Goal: Navigation & Orientation: Find specific page/section

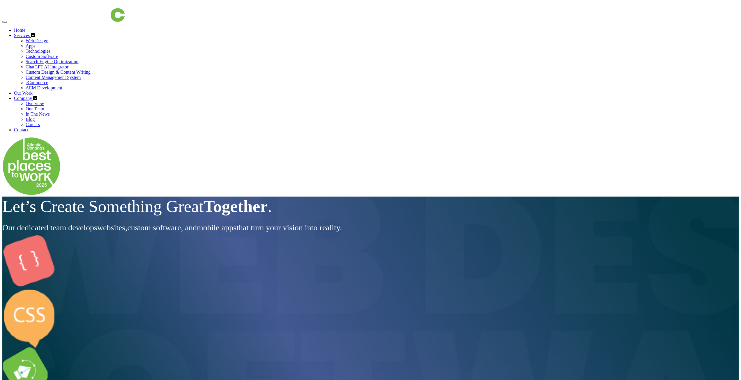
click at [48, 38] on link "Web Design" at bounding box center [37, 40] width 23 height 5
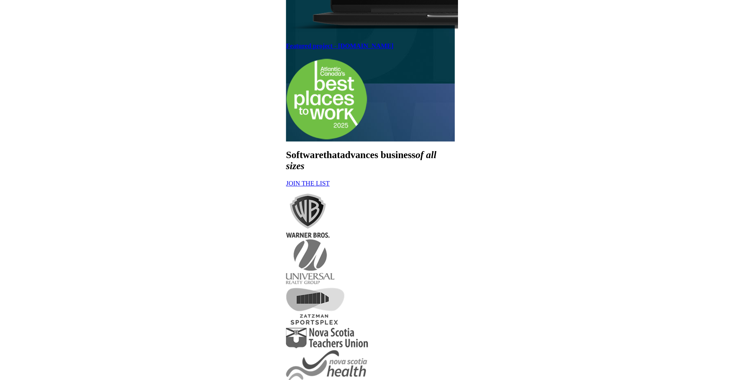
scroll to position [356, 0]
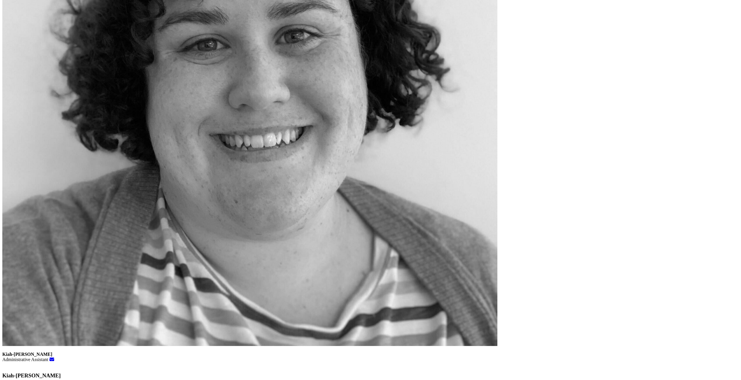
scroll to position [1194, 0]
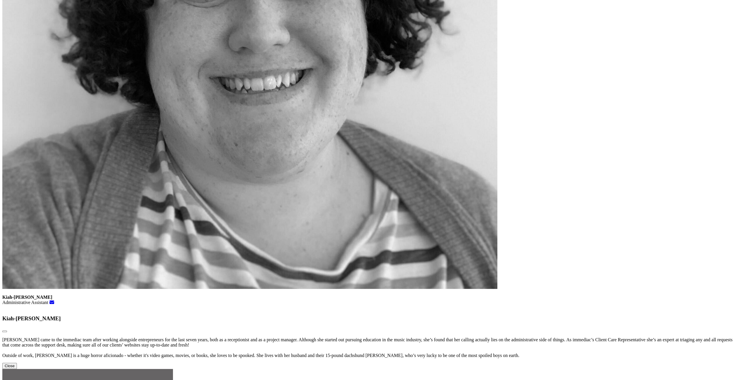
drag, startPoint x: 374, startPoint y: 253, endPoint x: 497, endPoint y: 248, distance: 123.3
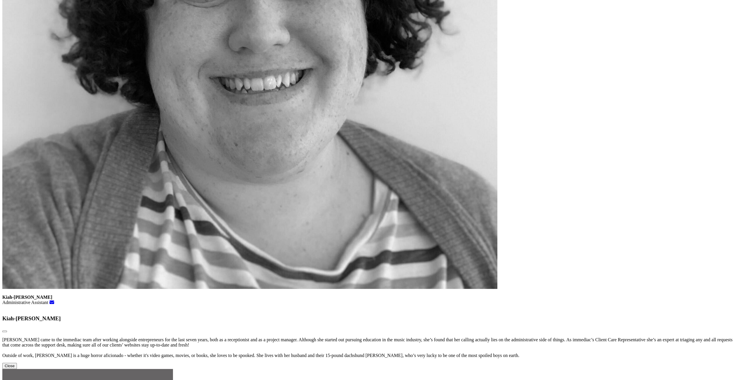
drag, startPoint x: 205, startPoint y: 226, endPoint x: 288, endPoint y: 221, distance: 83.1
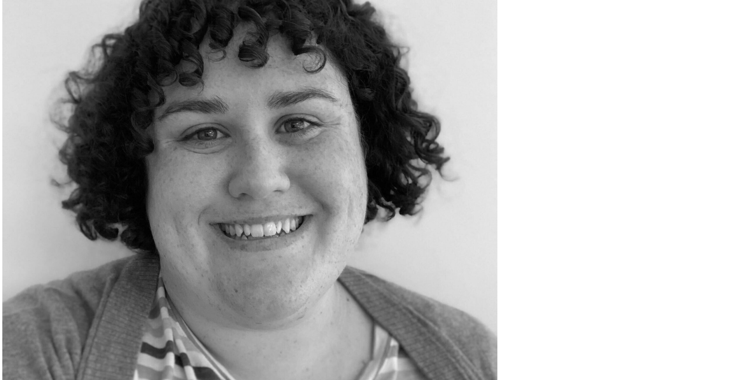
scroll to position [1194, 0]
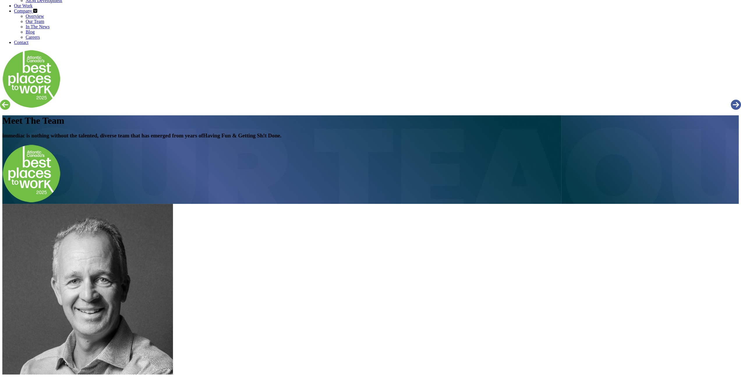
scroll to position [0, 0]
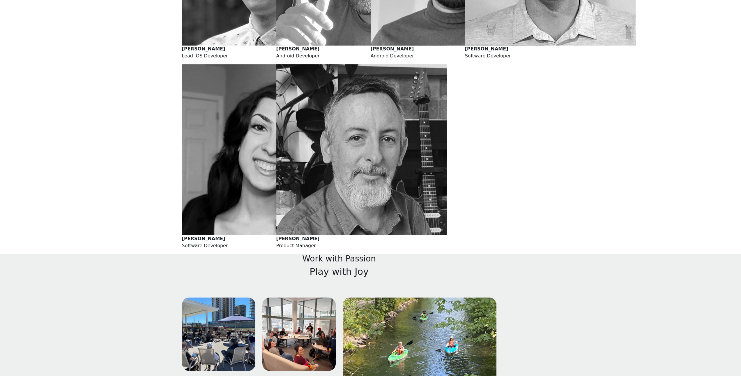
scroll to position [1010, 0]
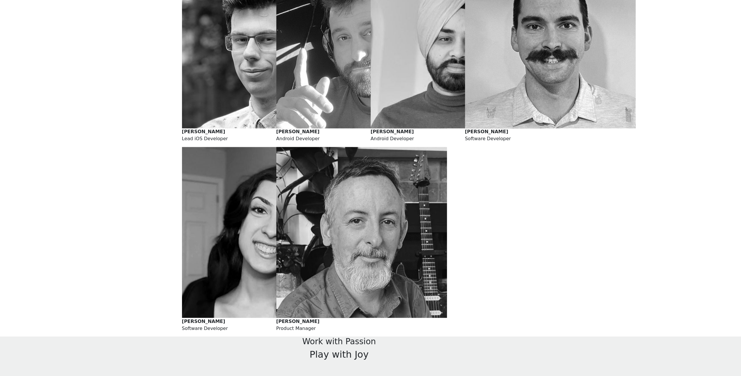
scroll to position [866, 0]
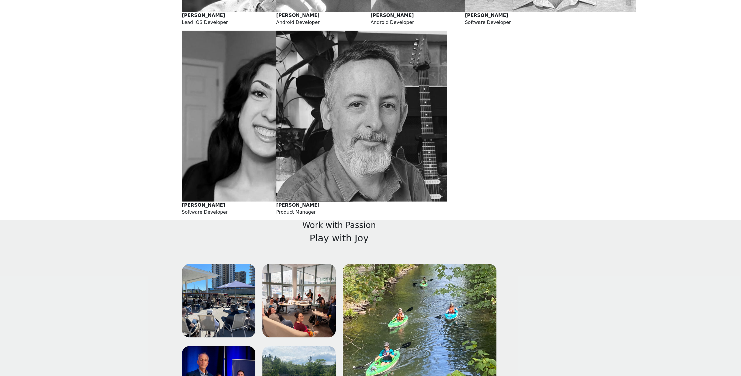
scroll to position [1099, 0]
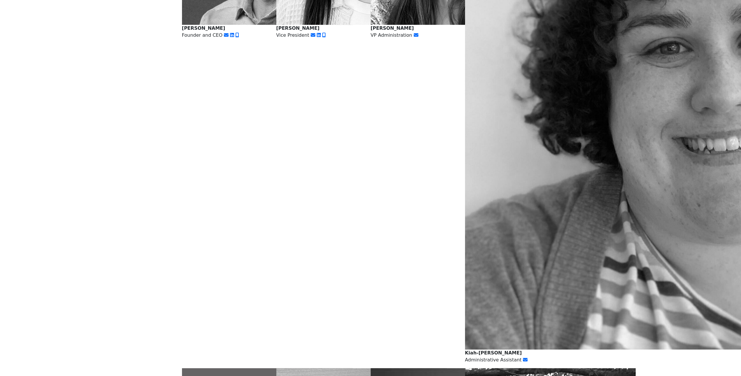
scroll to position [336, 0]
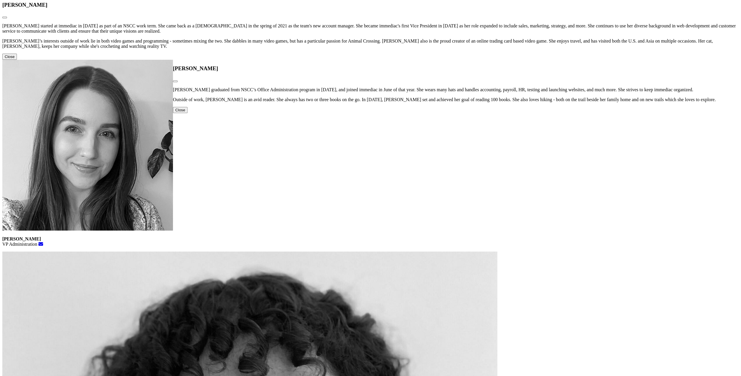
scroll to position [786, 2]
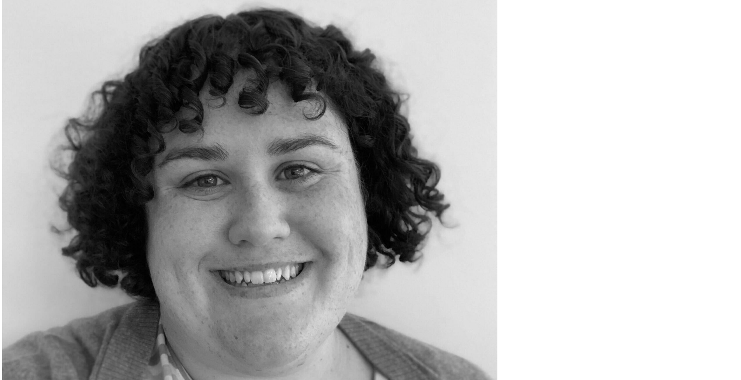
scroll to position [1154, 0]
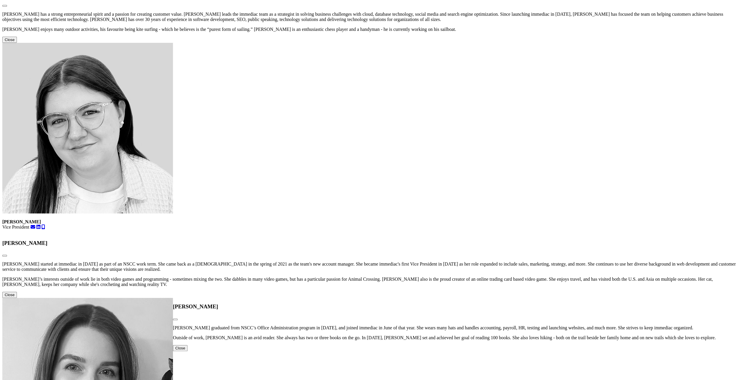
scroll to position [485, 0]
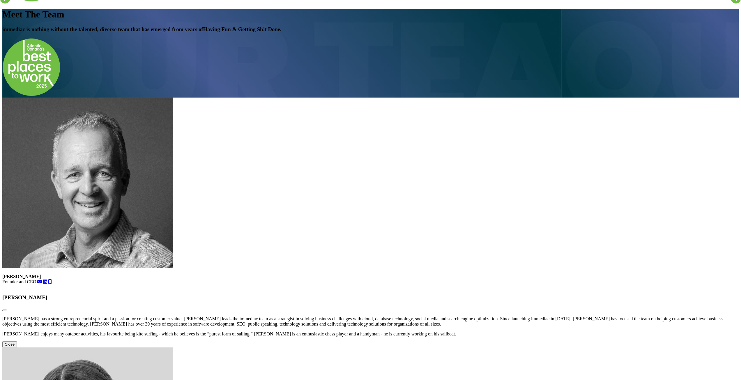
scroll to position [19, 0]
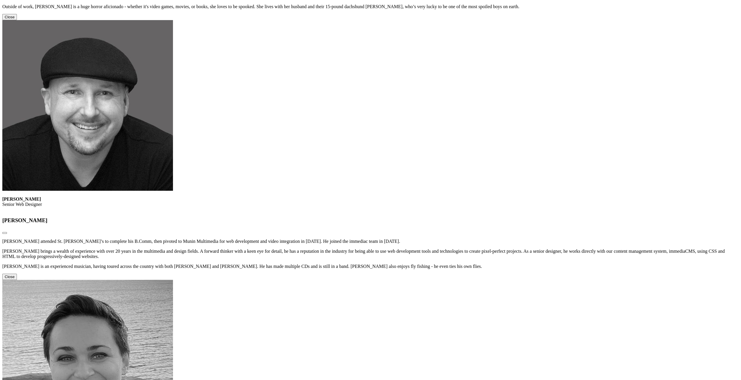
scroll to position [1456, 0]
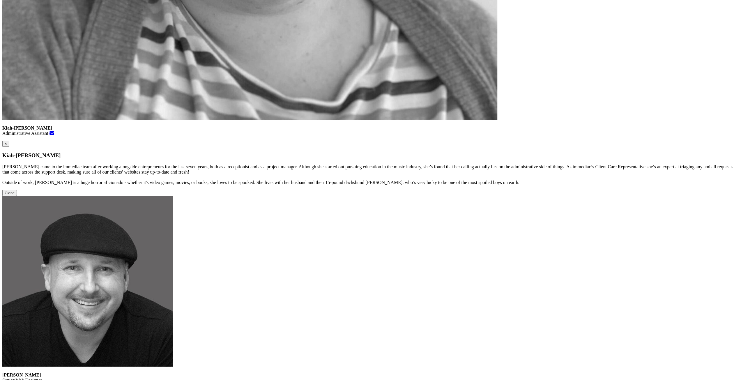
scroll to position [1268, 0]
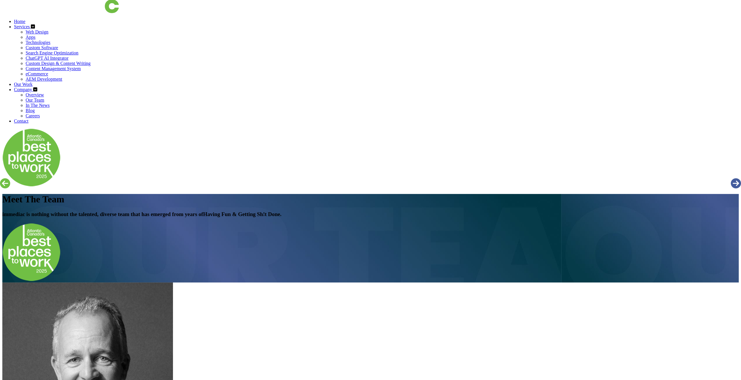
scroll to position [0, 0]
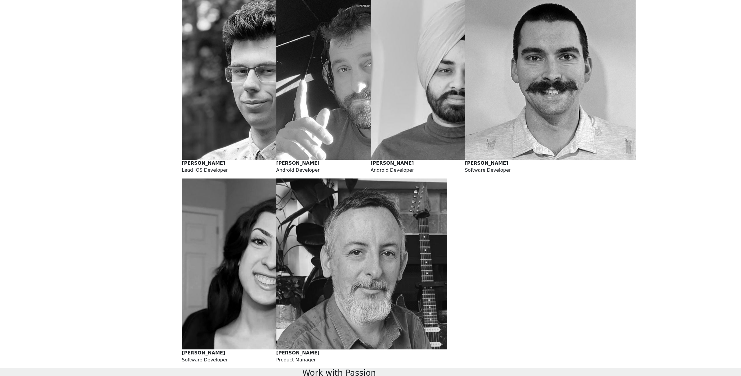
scroll to position [866, 0]
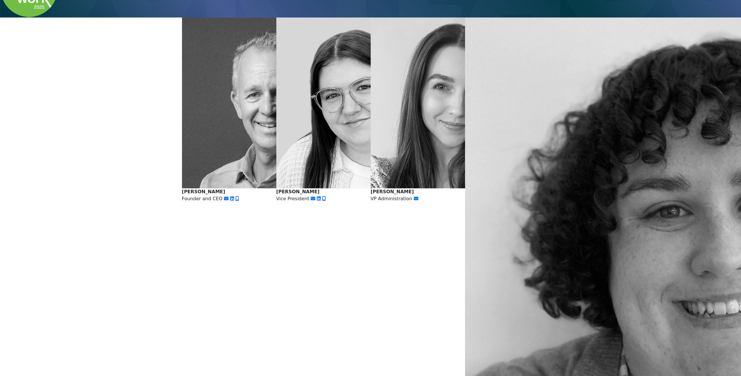
scroll to position [0, 0]
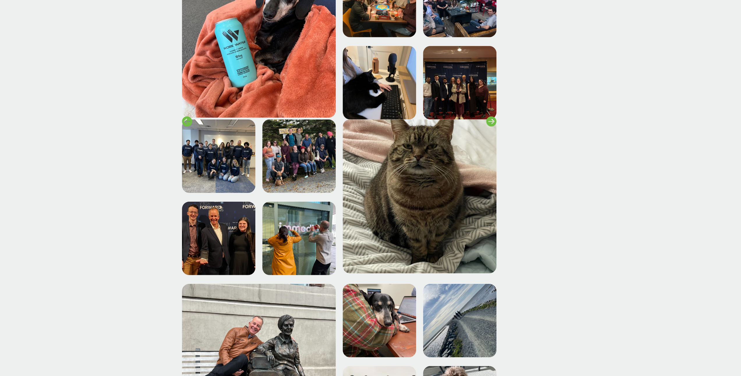
scroll to position [1530, 0]
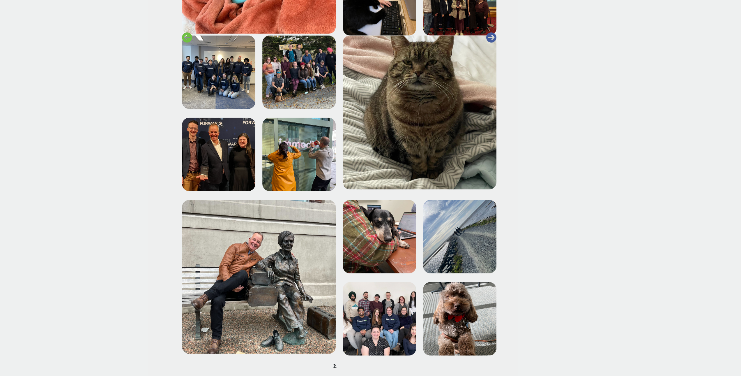
click at [496, 43] on icon at bounding box center [491, 38] width 10 height 10
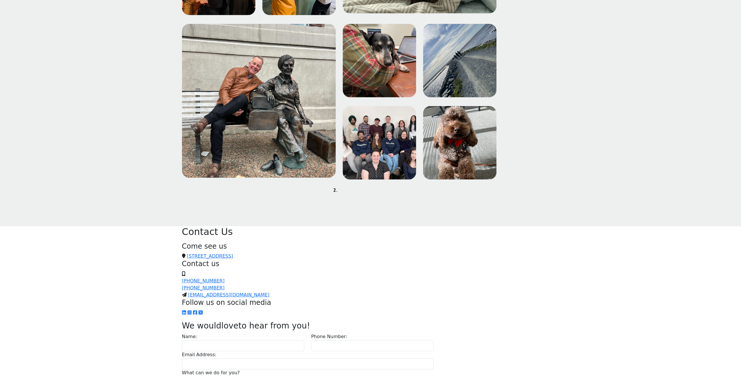
scroll to position [1708, 0]
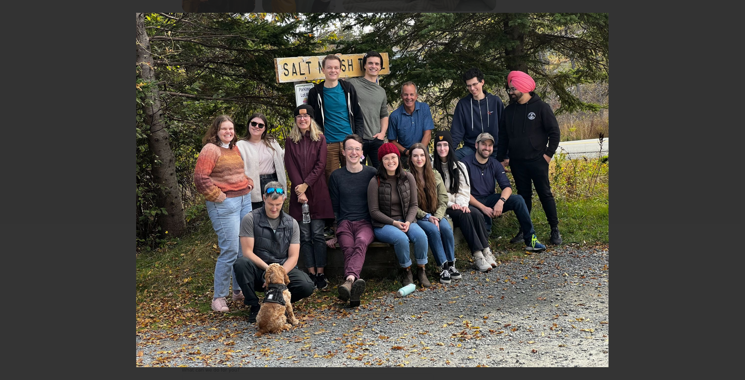
click at [112, 183] on div at bounding box center [372, 190] width 745 height 380
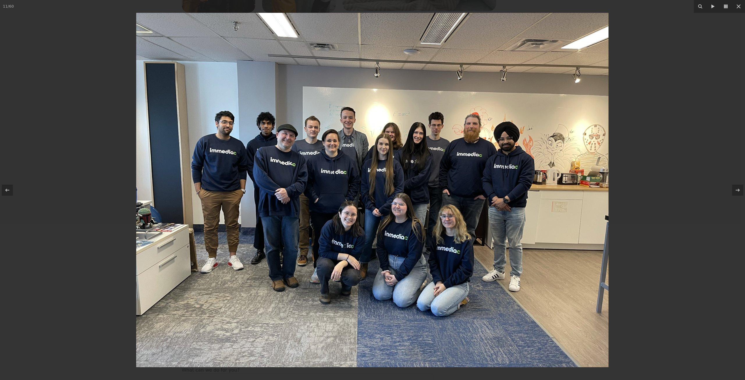
click at [125, 145] on div at bounding box center [372, 190] width 745 height 380
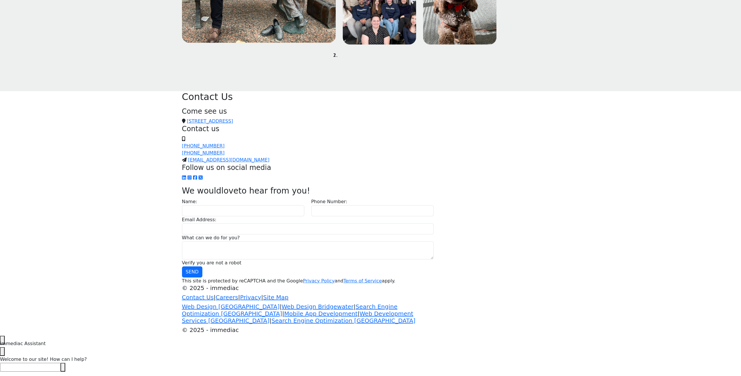
scroll to position [2057, 0]
click at [368, 45] on img at bounding box center [379, 7] width 73 height 73
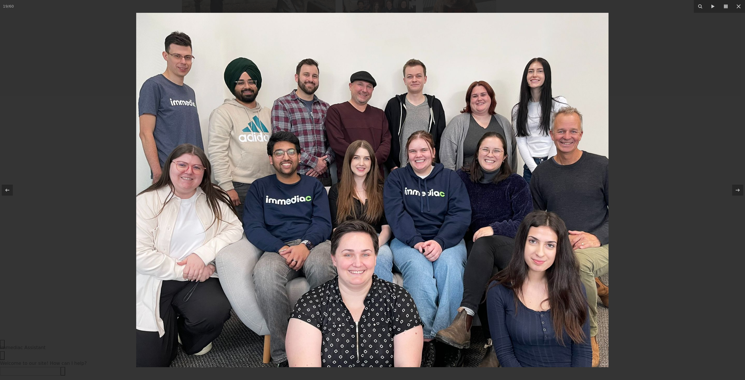
click at [358, 268] on img at bounding box center [372, 190] width 473 height 354
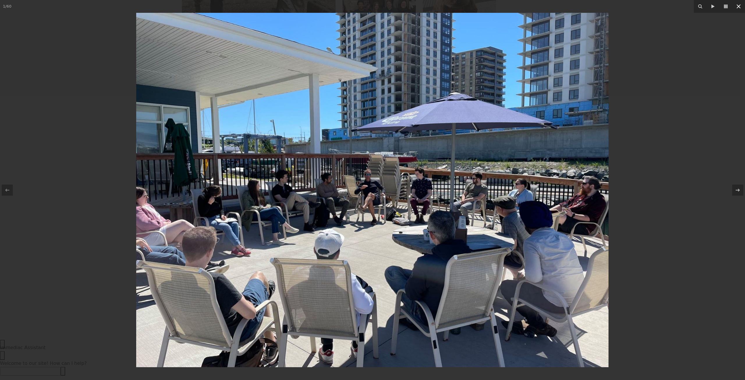
click at [740, 9] on icon at bounding box center [738, 6] width 7 height 7
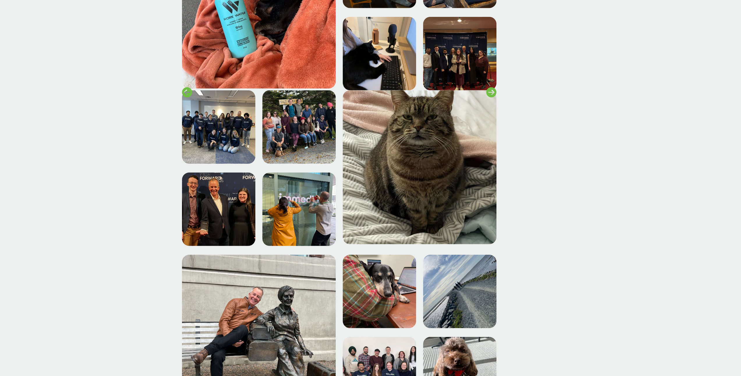
scroll to position [1329, 0]
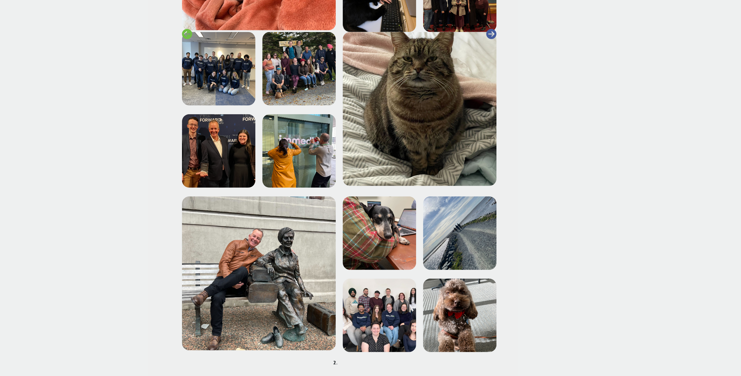
click at [496, 39] on icon at bounding box center [491, 34] width 10 height 10
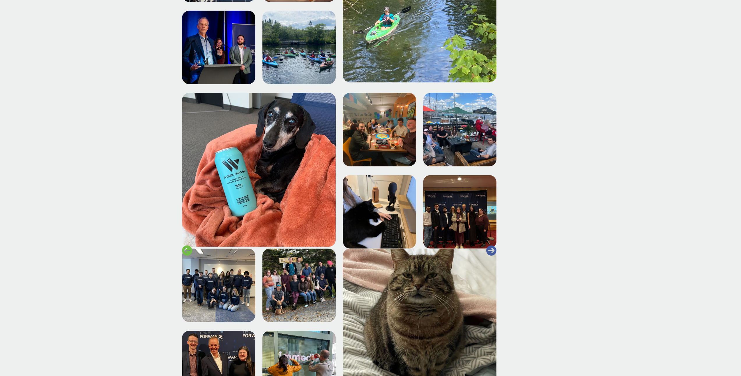
click at [496, 166] on img at bounding box center [459, 129] width 73 height 73
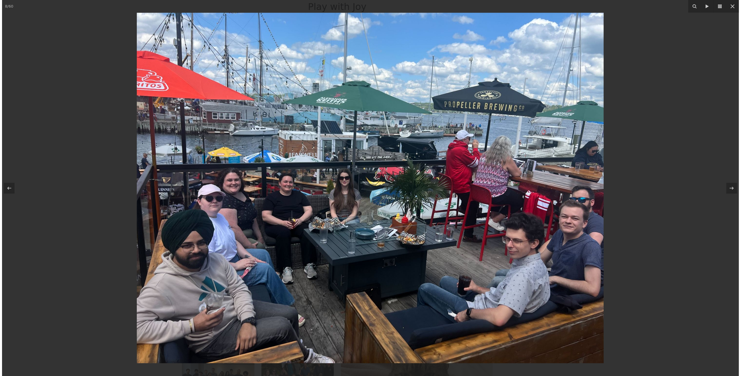
scroll to position [1213, 0]
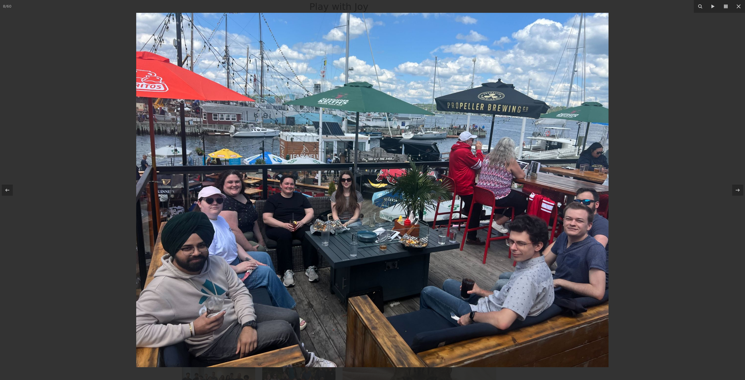
click at [637, 221] on div at bounding box center [372, 190] width 745 height 380
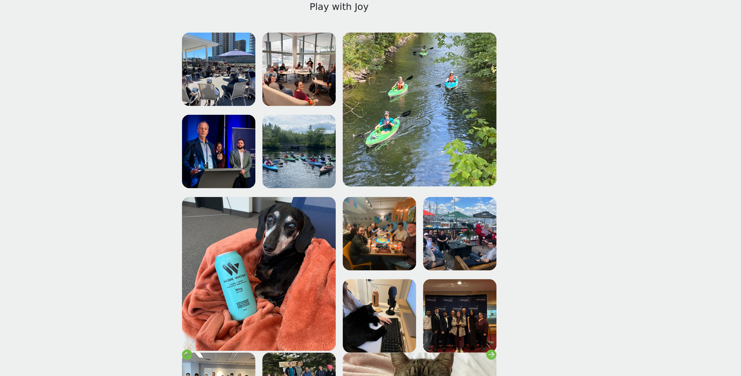
click at [563, 149] on div "Work with Passion Play with Joy" at bounding box center [370, 330] width 384 height 683
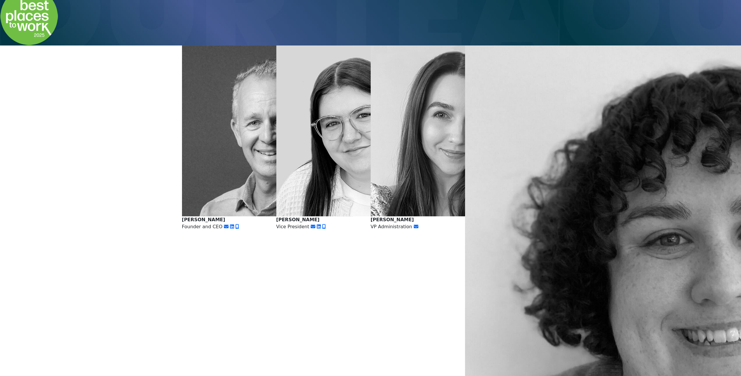
click at [251, 216] on img at bounding box center [267, 130] width 171 height 171
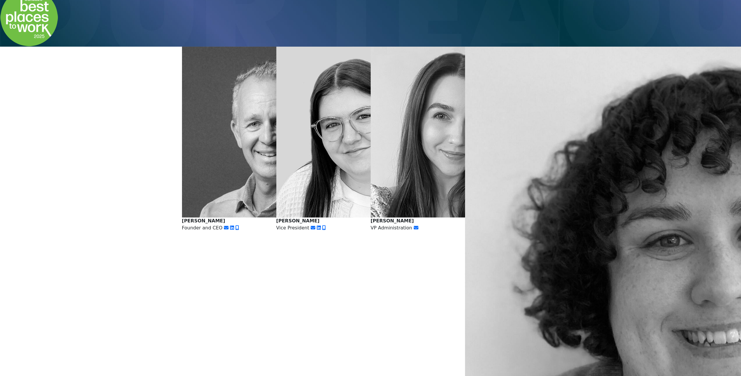
scroll to position [74, 0]
click at [256, 217] on img at bounding box center [267, 132] width 171 height 171
click at [333, 217] on img at bounding box center [361, 132] width 171 height 171
drag, startPoint x: 403, startPoint y: 232, endPoint x: 470, endPoint y: 235, distance: 66.8
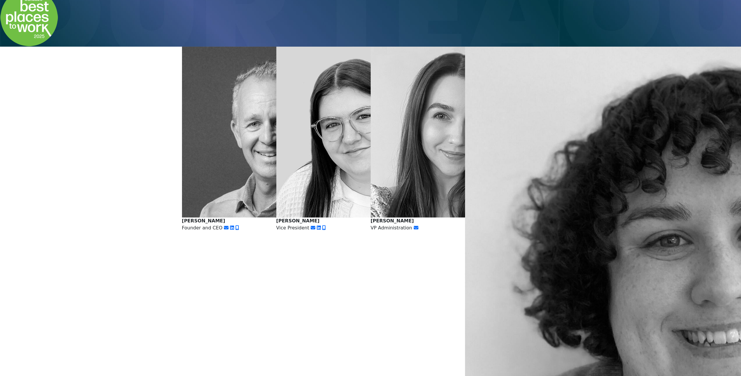
click at [404, 217] on img at bounding box center [456, 132] width 171 height 171
click at [477, 236] on img at bounding box center [712, 294] width 495 height 495
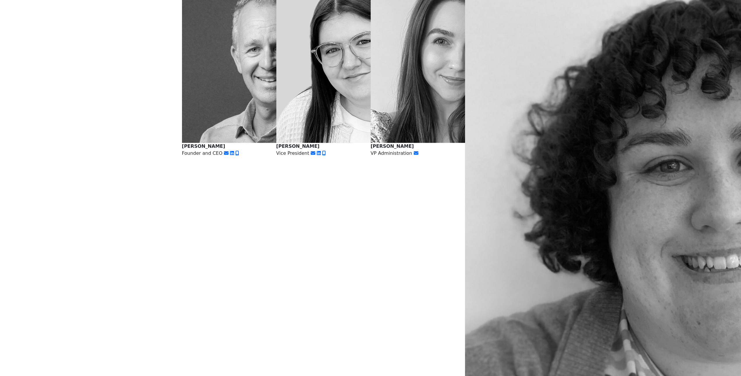
scroll to position [220, 0]
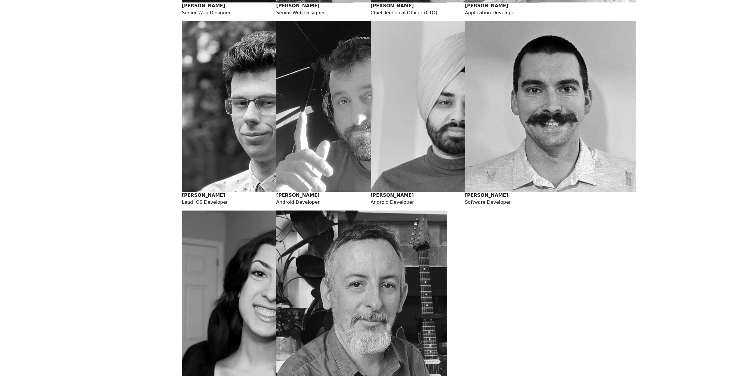
scroll to position [802, 0]
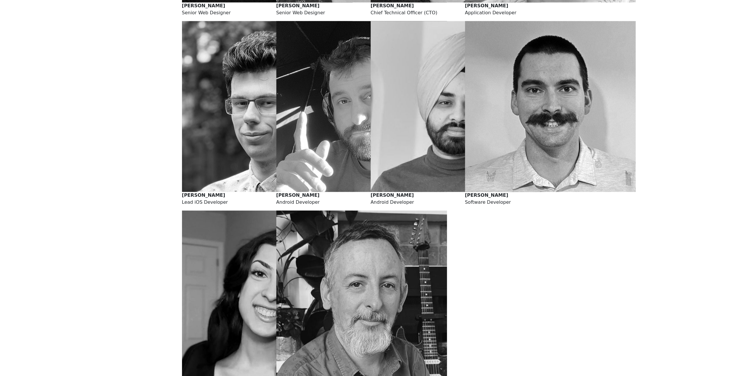
scroll to position [802, 0]
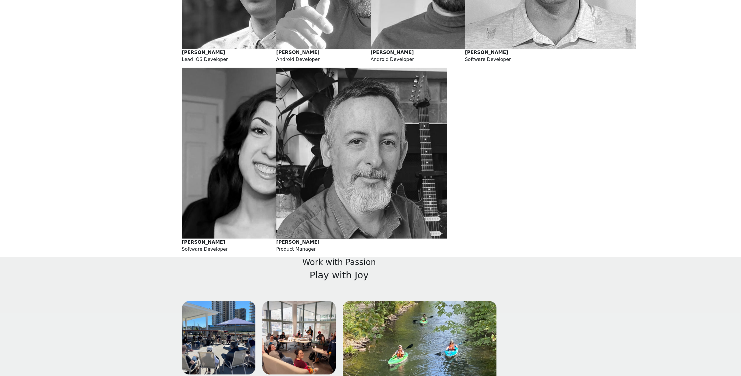
scroll to position [947, 0]
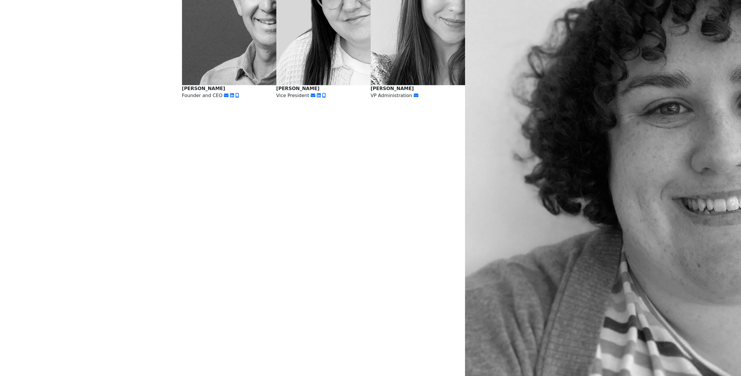
scroll to position [137, 0]
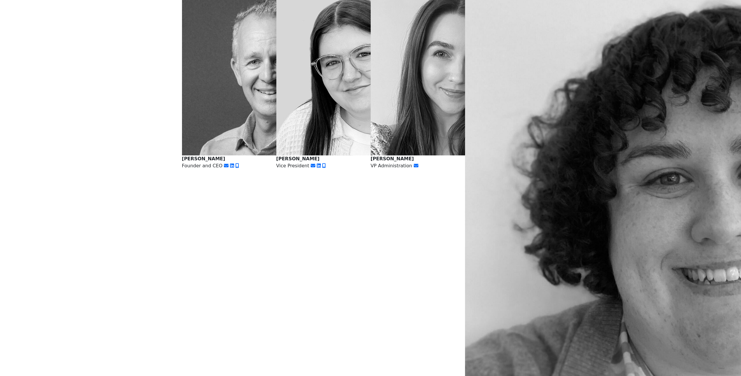
click at [246, 155] on img at bounding box center [267, 70] width 171 height 171
click at [357, 155] on img at bounding box center [361, 70] width 171 height 171
click at [405, 155] on img at bounding box center [456, 70] width 171 height 171
click at [474, 171] on img at bounding box center [712, 232] width 495 height 495
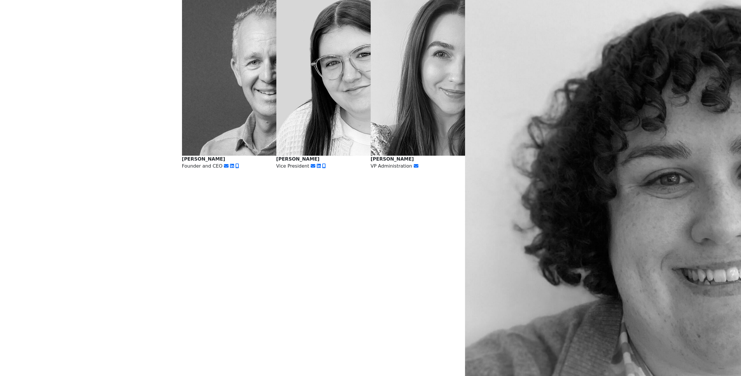
click at [428, 155] on img at bounding box center [456, 70] width 171 height 171
click at [401, 155] on img at bounding box center [456, 70] width 171 height 171
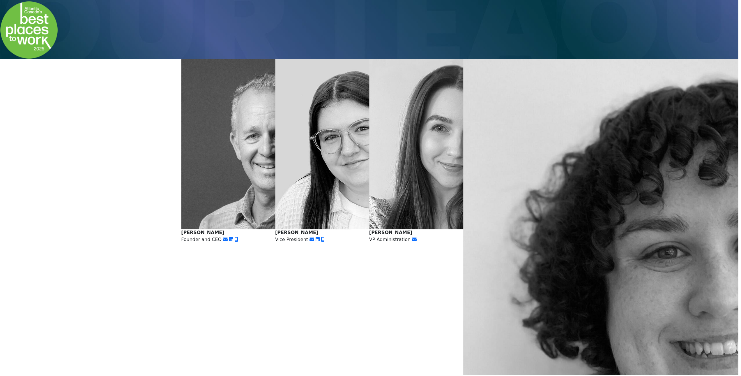
click at [242, 230] on img at bounding box center [267, 144] width 171 height 171
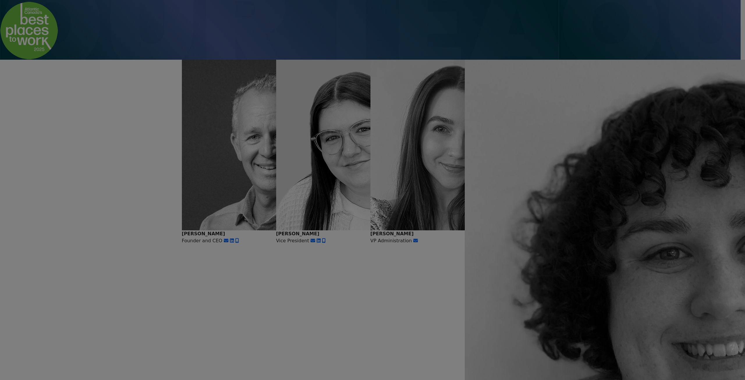
scroll to position [61, 0]
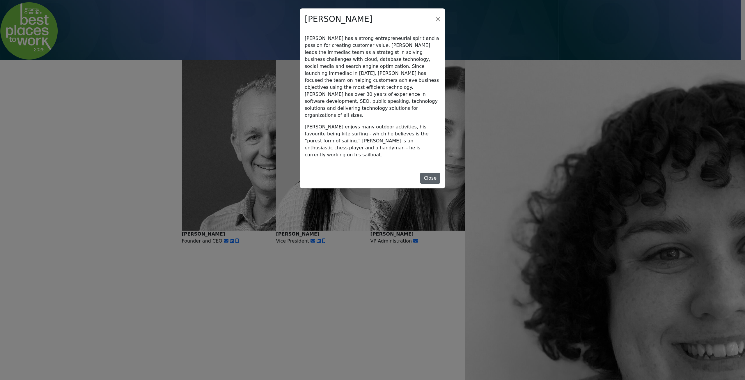
click at [420, 184] on button "Close" at bounding box center [430, 178] width 20 height 11
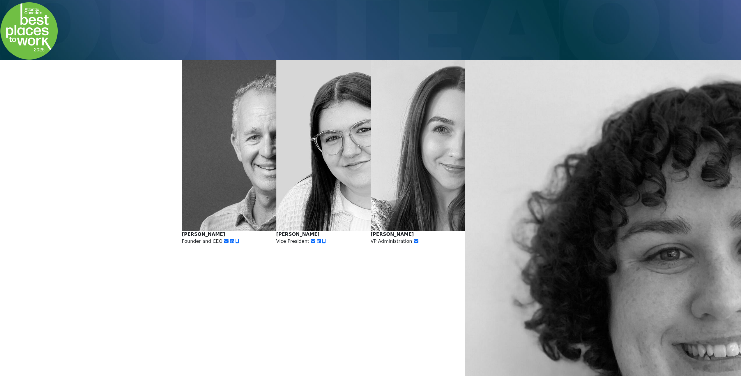
click at [355, 231] on img at bounding box center [361, 145] width 171 height 171
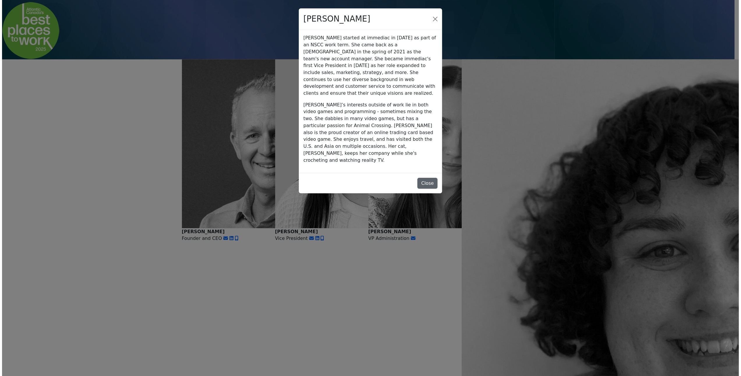
scroll to position [135, 0]
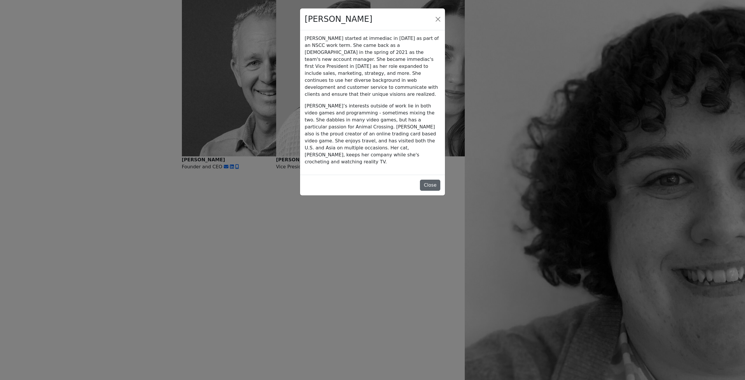
click at [420, 191] on button "Close" at bounding box center [430, 185] width 20 height 11
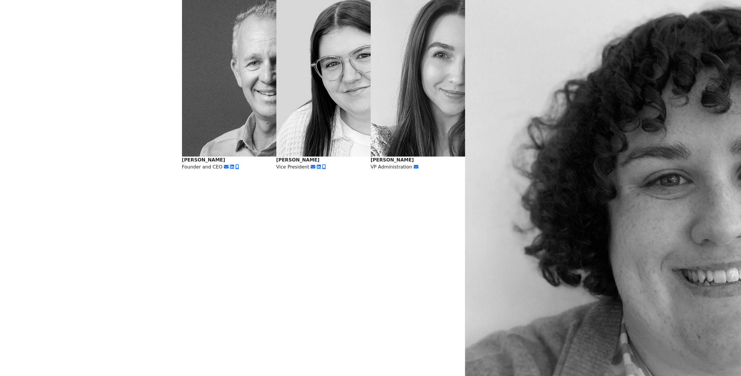
click at [406, 170] on p "[PERSON_NAME] VP Administration" at bounding box center [418, 163] width 94 height 14
click at [406, 156] on img at bounding box center [456, 71] width 171 height 171
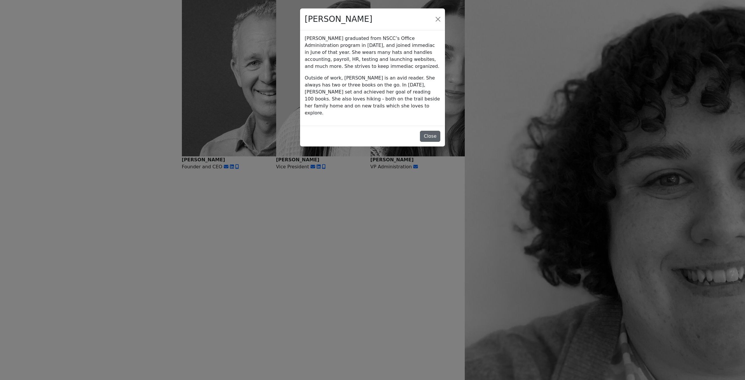
click at [420, 142] on button "Close" at bounding box center [430, 136] width 20 height 11
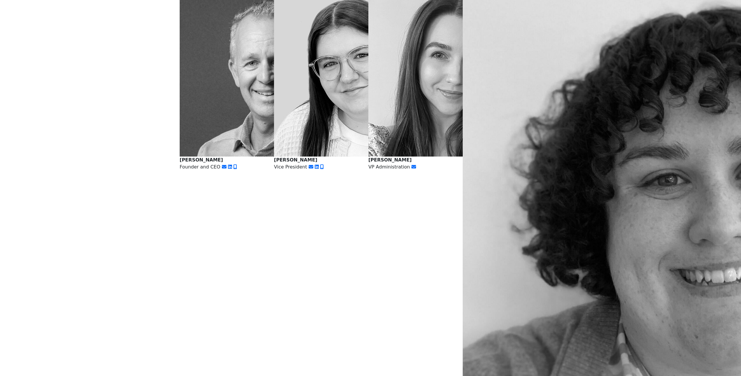
click at [479, 188] on img at bounding box center [710, 233] width 495 height 495
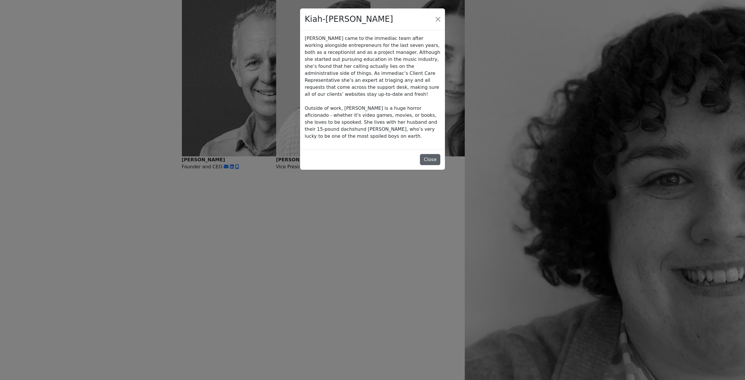
click at [426, 165] on button "Close" at bounding box center [430, 159] width 20 height 11
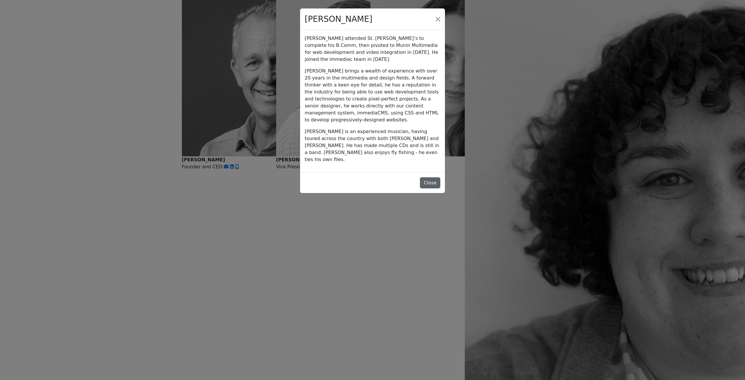
click at [420, 188] on button "Close" at bounding box center [430, 182] width 20 height 11
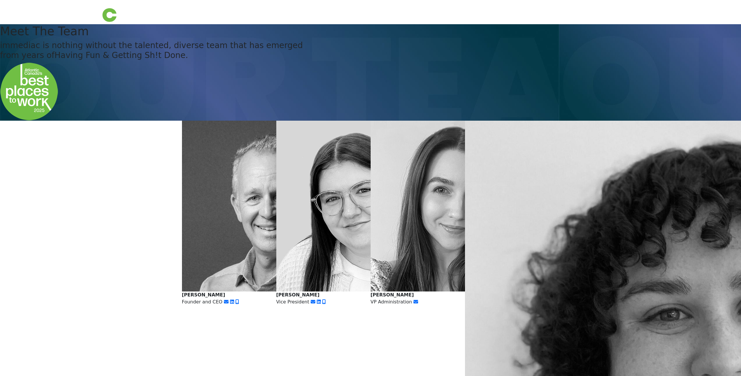
scroll to position [133, 0]
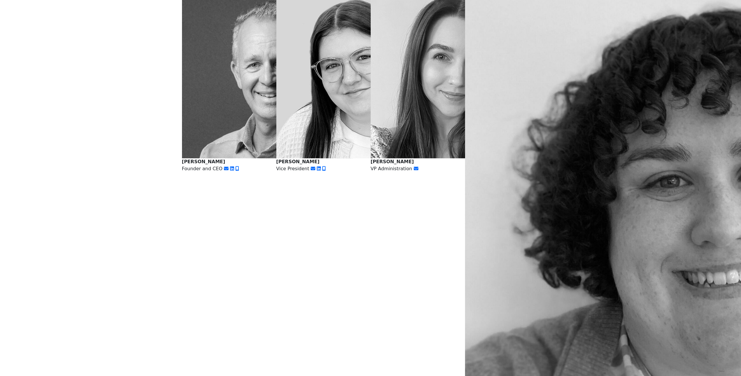
click at [254, 158] on img at bounding box center [267, 72] width 171 height 171
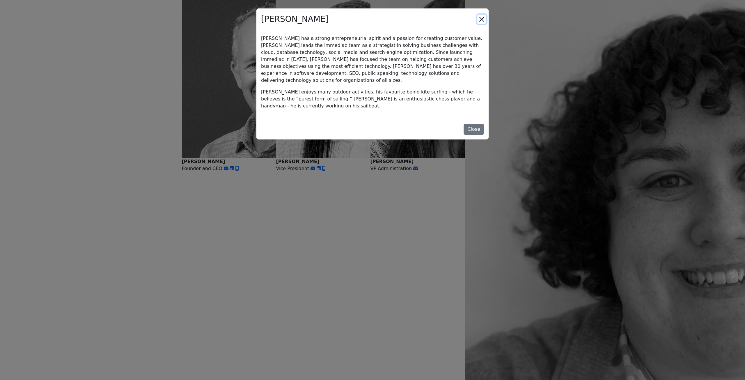
click at [477, 24] on button "Close" at bounding box center [481, 19] width 9 height 9
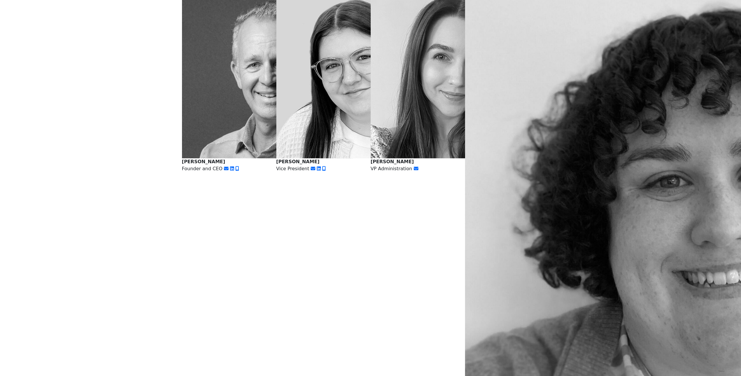
scroll to position [135, 0]
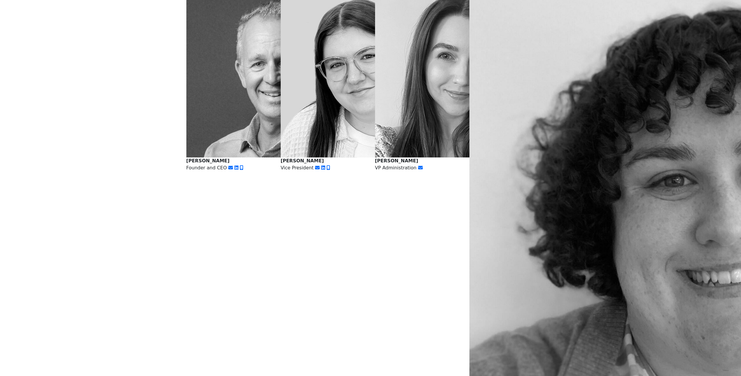
scroll to position [134, 0]
click at [252, 158] on img at bounding box center [271, 72] width 171 height 171
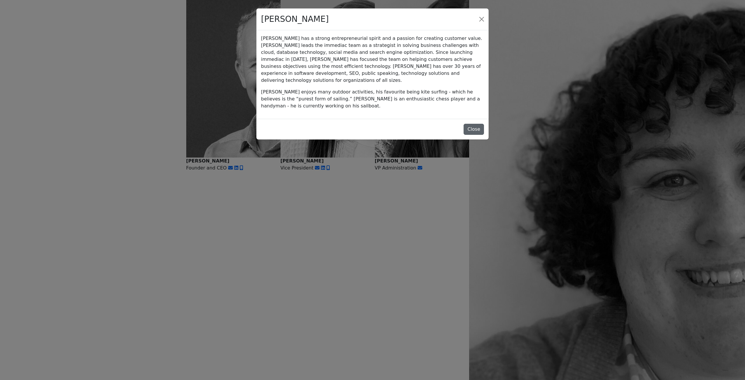
click at [464, 135] on button "Close" at bounding box center [474, 129] width 20 height 11
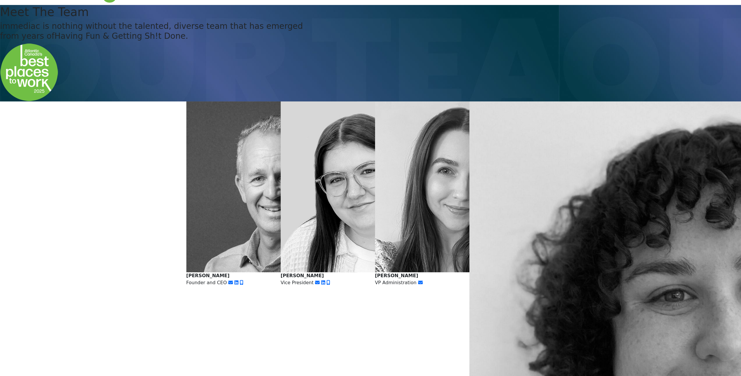
scroll to position [0, 0]
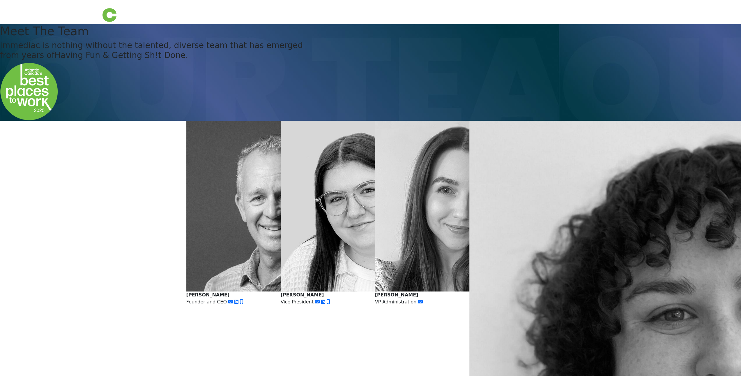
click at [79, 18] on img at bounding box center [58, 12] width 116 height 20
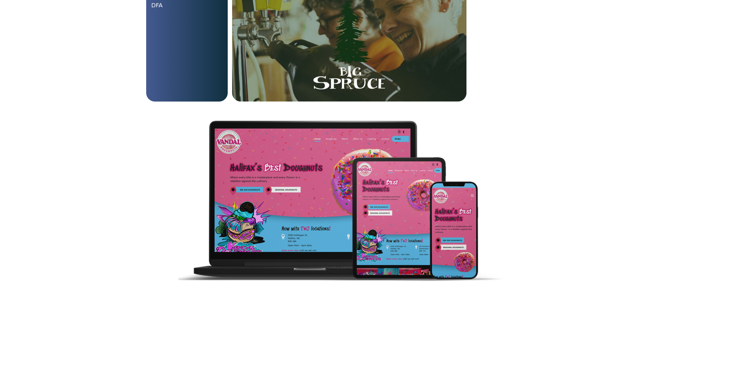
scroll to position [1536, 0]
